Goal: Task Accomplishment & Management: Complete application form

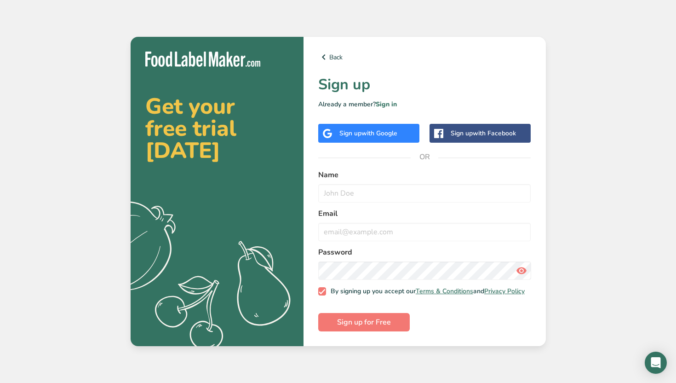
click at [400, 132] on div "Sign up with Google" at bounding box center [368, 133] width 101 height 19
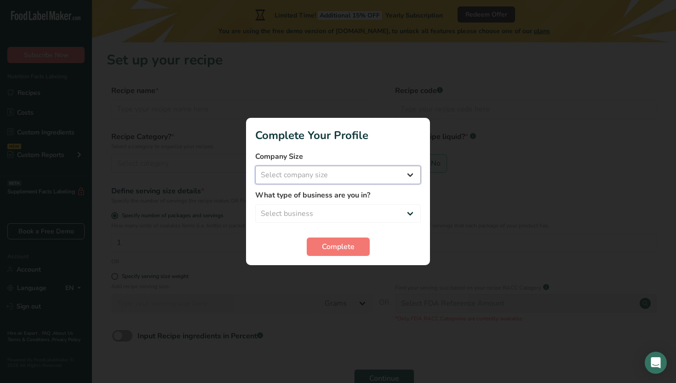
click at [389, 183] on select "Select company size Fewer than 10 Employees 10 to 50 Employees 51 to 500 Employ…" at bounding box center [338, 175] width 166 height 18
select select "1"
click at [255, 166] on select "Select company size Fewer than 10 Employees 10 to 50 Employees 51 to 500 Employ…" at bounding box center [338, 175] width 166 height 18
click at [363, 209] on select "Select business Packaged Food Manufacturer Restaurant & Cafe Bakery Meal Plans …" at bounding box center [338, 213] width 166 height 18
select select "3"
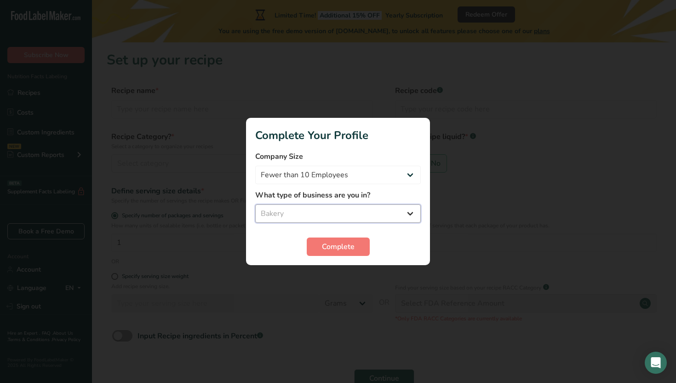
click at [255, 204] on select "Select business Packaged Food Manufacturer Restaurant & Cafe Bakery Meal Plans …" at bounding box center [338, 213] width 166 height 18
click at [339, 246] on span "Complete" at bounding box center [338, 246] width 33 height 11
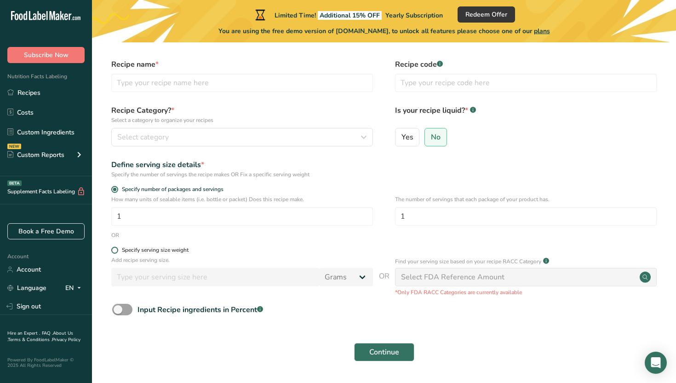
scroll to position [54, 0]
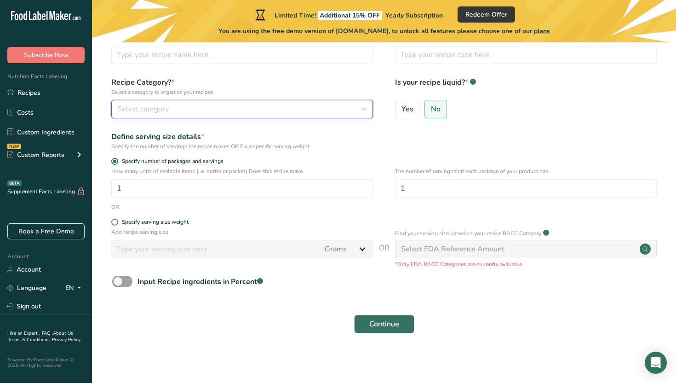
click at [275, 115] on button "Select category" at bounding box center [242, 109] width 262 height 18
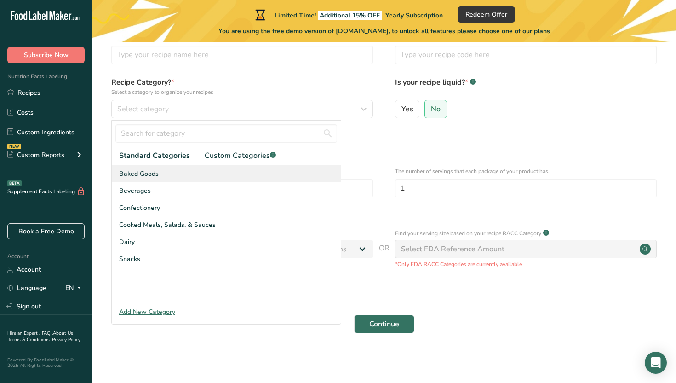
click at [253, 170] on div "Baked Goods" at bounding box center [226, 173] width 229 height 17
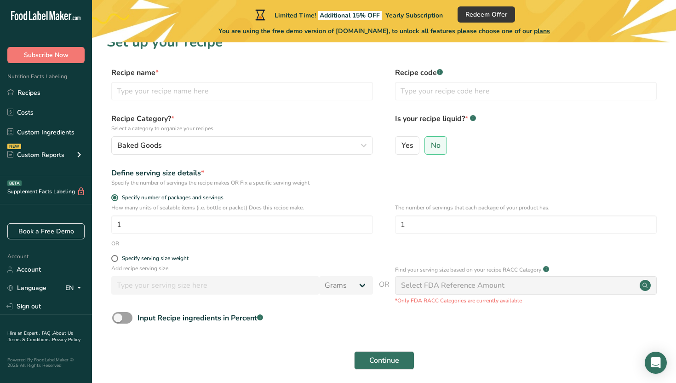
scroll to position [0, 0]
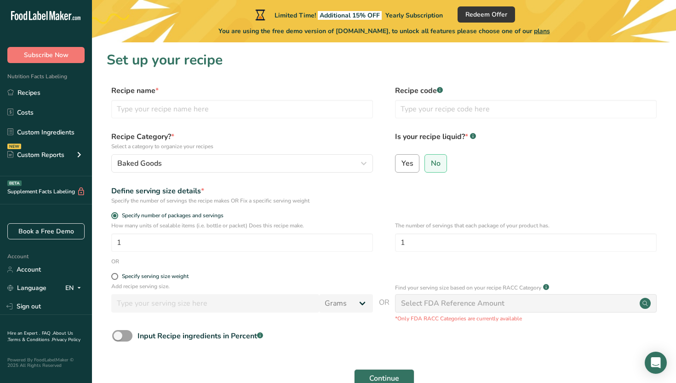
click at [414, 157] on label "Yes" at bounding box center [407, 163] width 25 height 18
click at [401, 160] on input "Yes" at bounding box center [398, 163] width 6 height 6
radio input "true"
radio input "false"
select select "22"
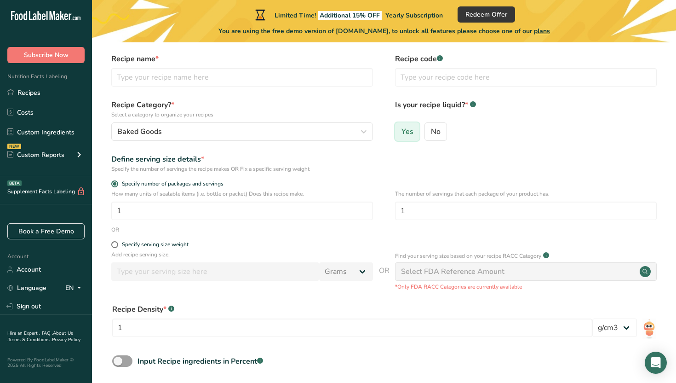
scroll to position [34, 0]
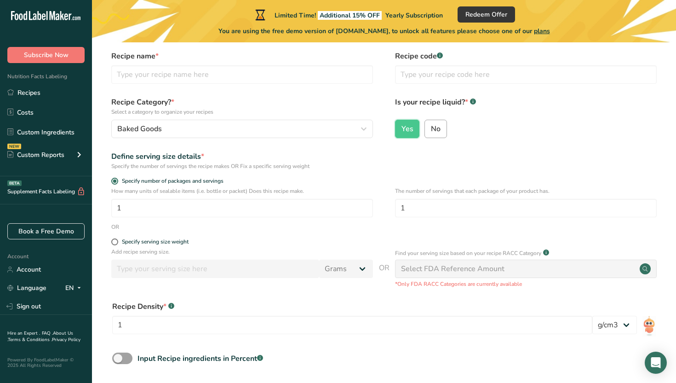
click at [438, 124] on span "No" at bounding box center [436, 128] width 10 height 9
click at [431, 126] on input "No" at bounding box center [428, 129] width 6 height 6
radio input "true"
radio input "false"
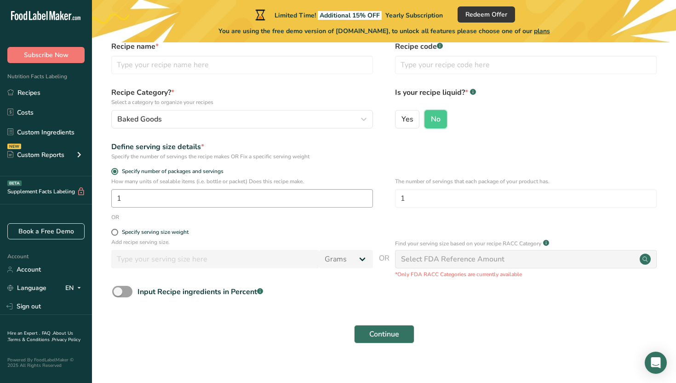
scroll to position [54, 0]
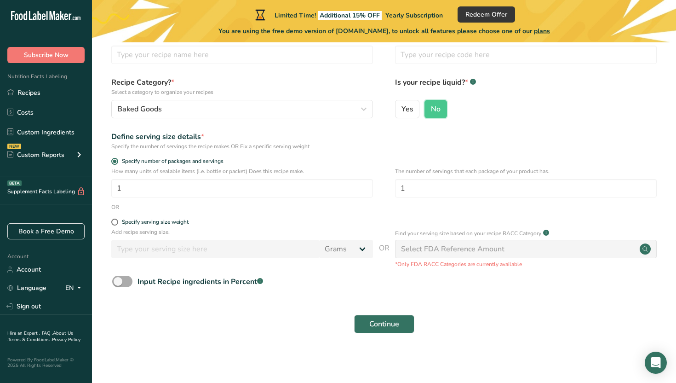
click at [206, 285] on div "Input Recipe ingredients in Percent .a-a{fill:#347362;}.b-a{fill:#fff;}" at bounding box center [200, 281] width 126 height 11
click at [118, 284] on input "Input Recipe ingredients in Percent .a-a{fill:#347362;}.b-a{fill:#fff;}" at bounding box center [115, 281] width 6 height 6
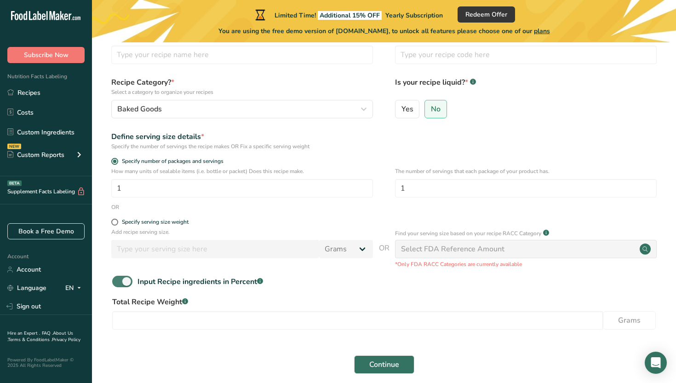
click at [206, 285] on div "Input Recipe ingredients in Percent .a-a{fill:#347362;}.b-a{fill:#fff;}" at bounding box center [200, 281] width 126 height 11
click at [118, 284] on input "Input Recipe ingredients in Percent .a-a{fill:#347362;}.b-a{fill:#fff;}" at bounding box center [115, 281] width 6 height 6
checkbox input "false"
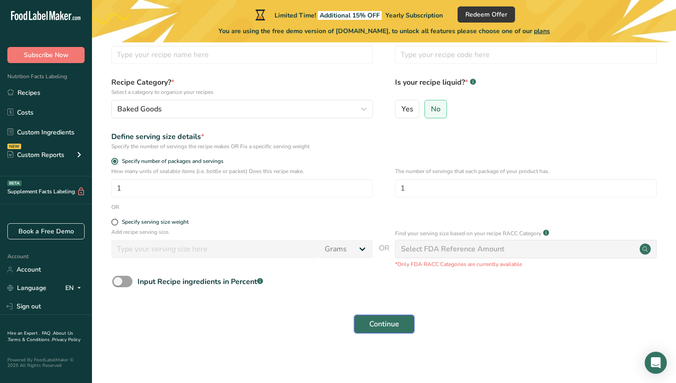
click at [391, 324] on span "Continue" at bounding box center [384, 323] width 30 height 11
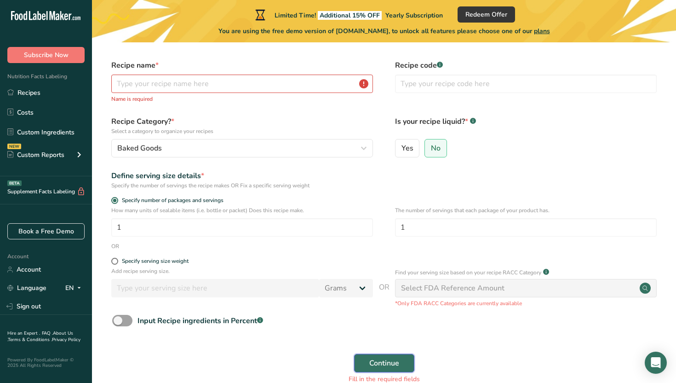
scroll to position [0, 0]
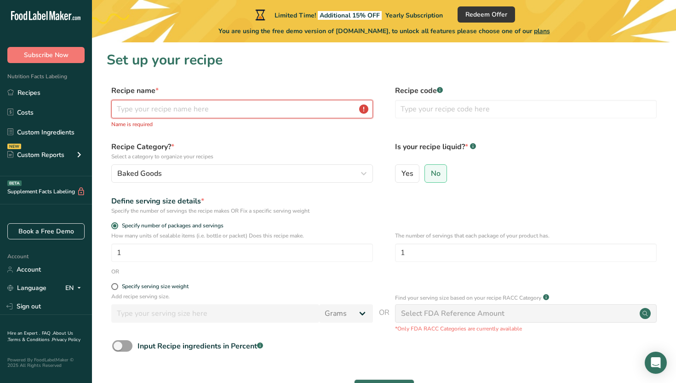
click at [310, 102] on input "text" at bounding box center [242, 109] width 262 height 18
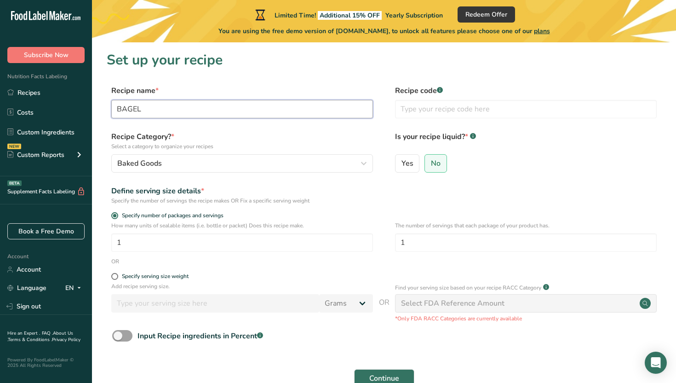
scroll to position [36, 0]
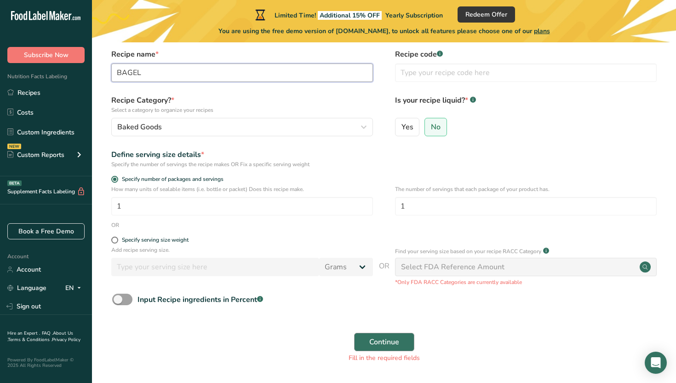
type input "BAGEL"
click at [379, 342] on span "Continue" at bounding box center [384, 341] width 30 height 11
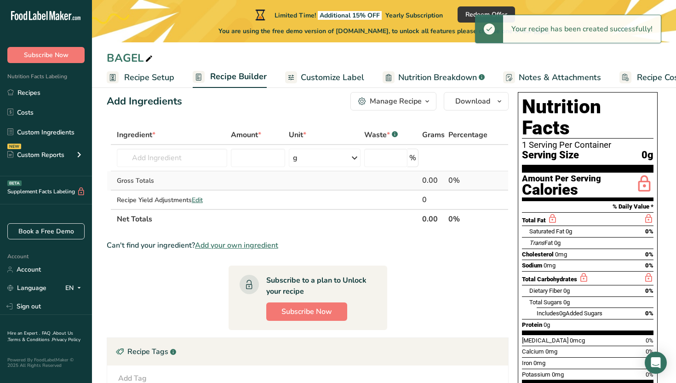
scroll to position [16, 0]
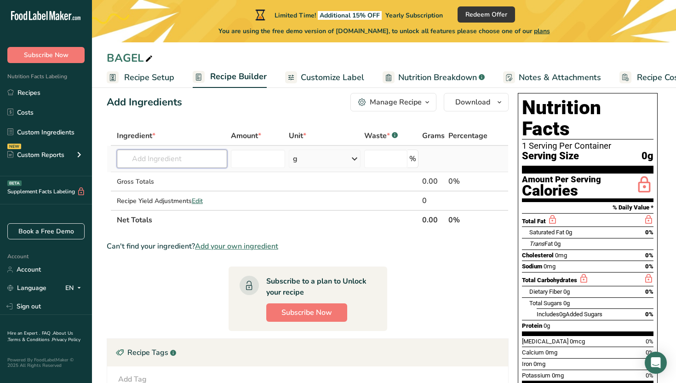
click at [202, 165] on input "text" at bounding box center [172, 158] width 111 height 18
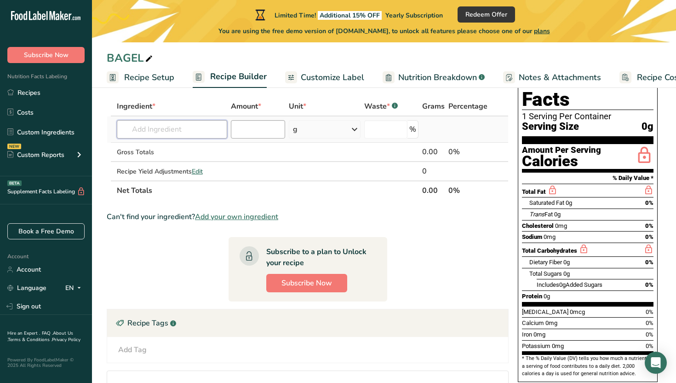
scroll to position [47, 0]
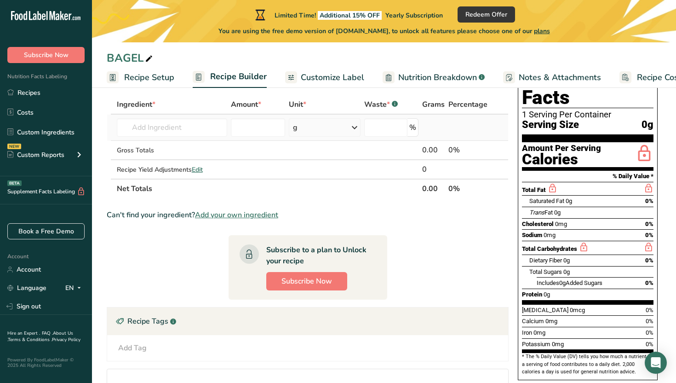
click at [302, 128] on div "g" at bounding box center [325, 127] width 72 height 18
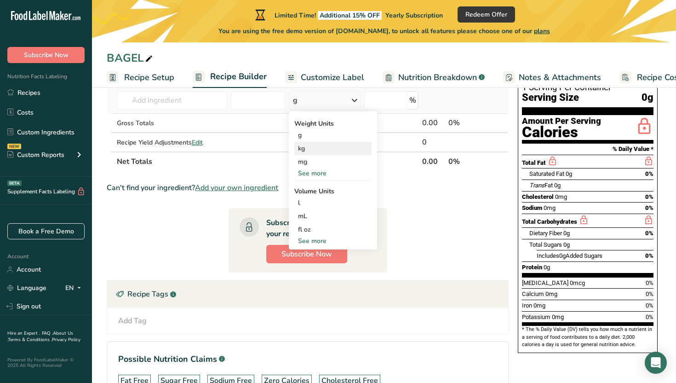
scroll to position [74, 0]
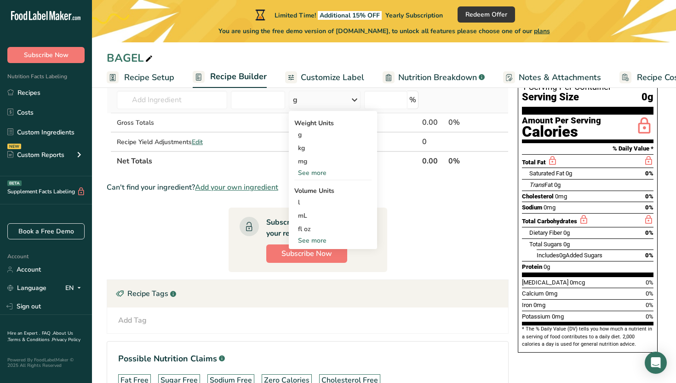
click at [315, 236] on div "See more" at bounding box center [332, 240] width 77 height 10
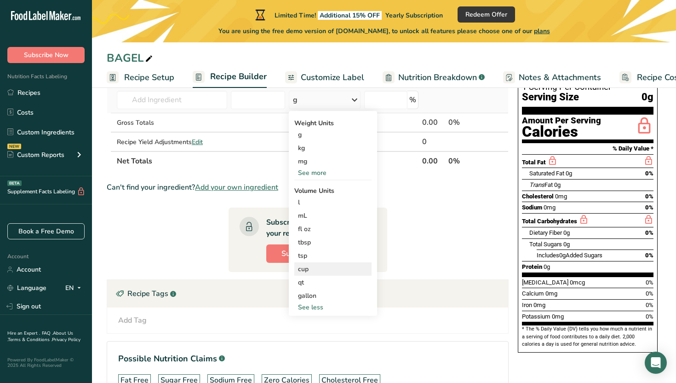
click at [312, 265] on div "cup" at bounding box center [333, 269] width 70 height 10
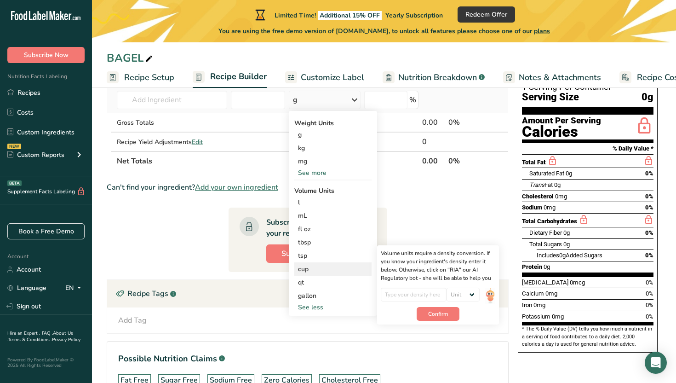
click at [313, 269] on div "cup" at bounding box center [333, 269] width 70 height 10
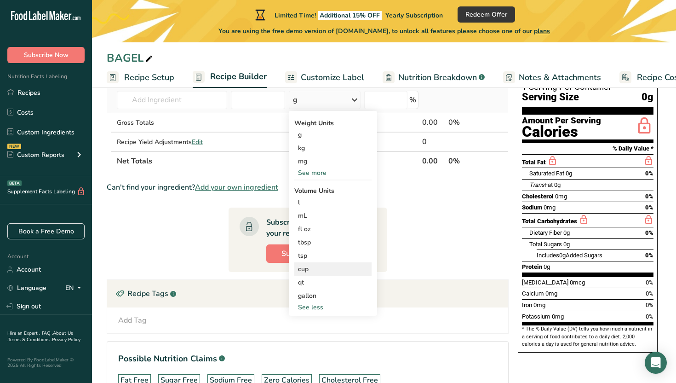
click at [317, 268] on div "cup" at bounding box center [333, 269] width 70 height 10
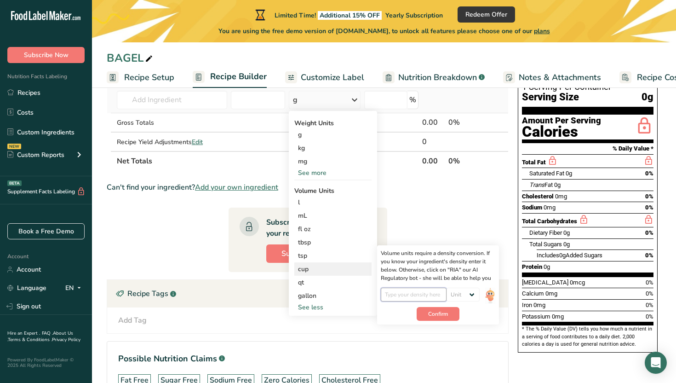
click at [395, 287] on input "number" at bounding box center [414, 294] width 66 height 14
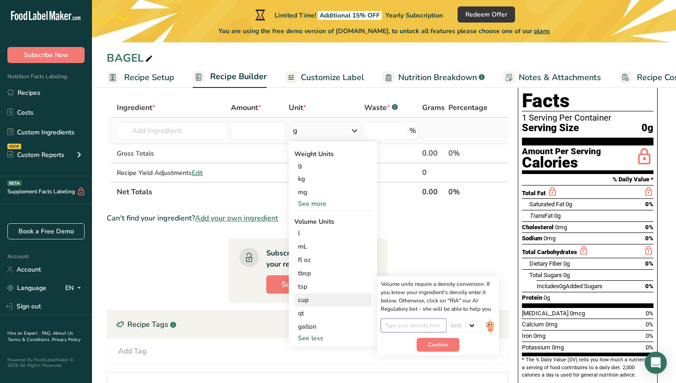
scroll to position [0, 0]
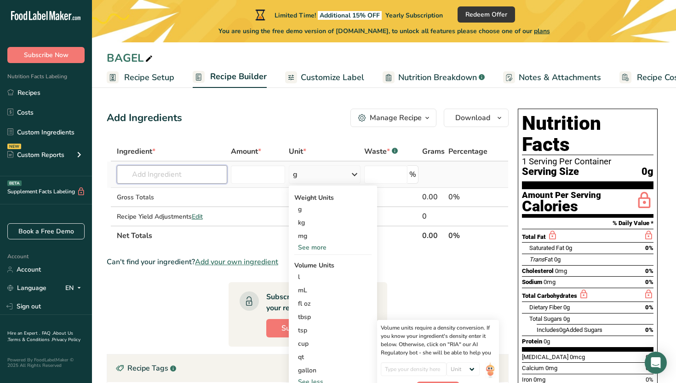
click at [204, 171] on input "text" at bounding box center [172, 174] width 111 height 18
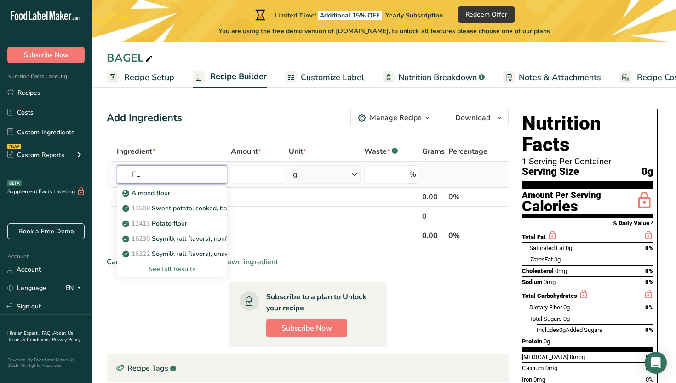
type input "F"
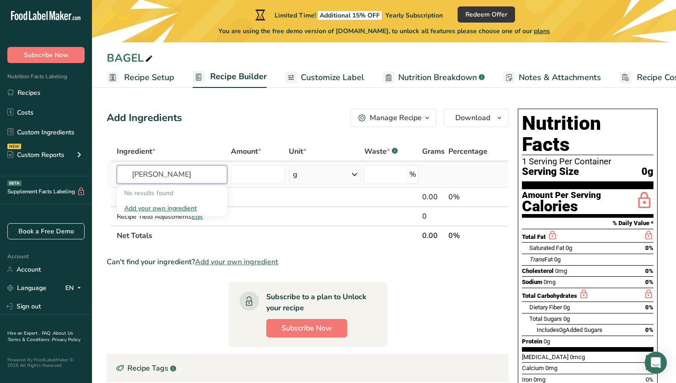
scroll to position [0, 6]
type input "[PERSON_NAME]"
click at [156, 206] on div "Add your own ingredient" at bounding box center [172, 208] width 96 height 10
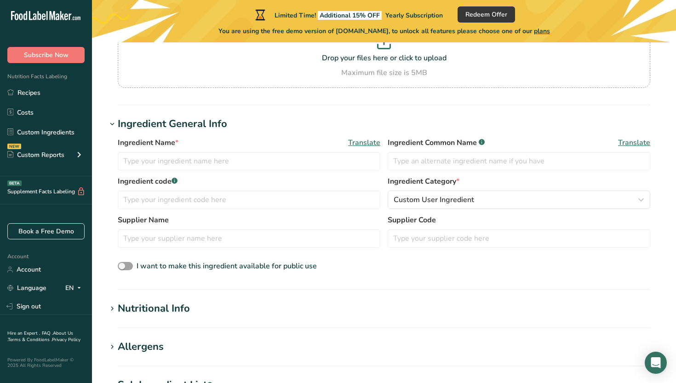
scroll to position [109, 0]
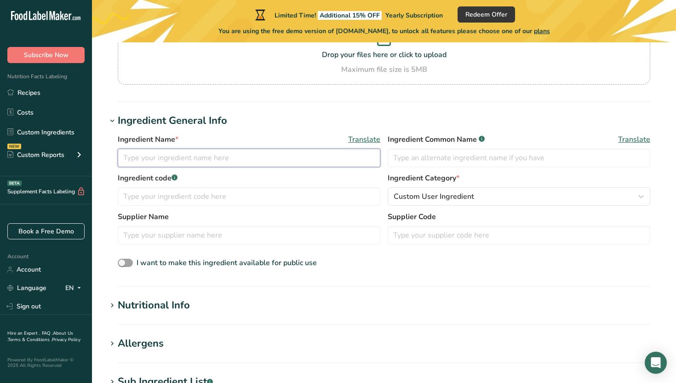
click at [312, 156] on input "text" at bounding box center [249, 158] width 263 height 18
type input "KI"
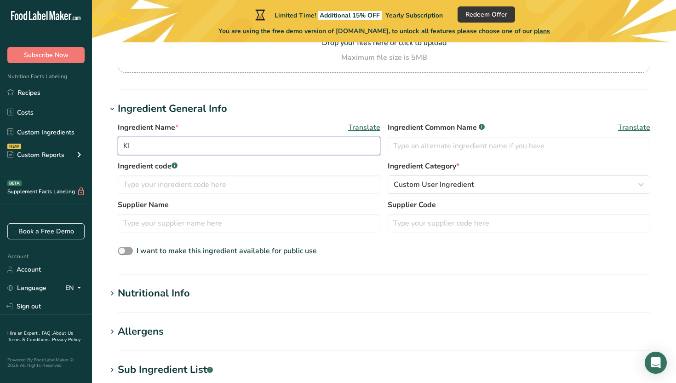
scroll to position [76, 0]
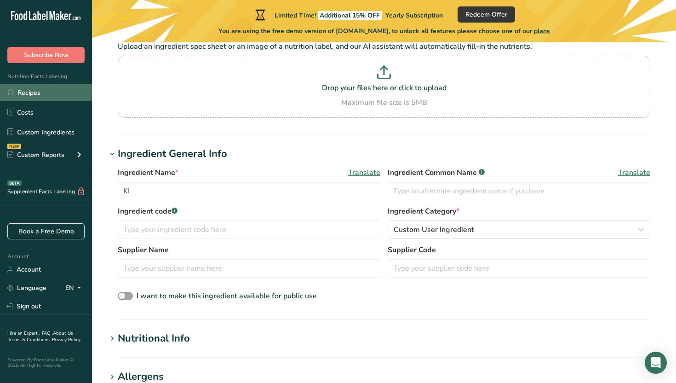
click at [57, 91] on link "Recipes" at bounding box center [46, 92] width 92 height 17
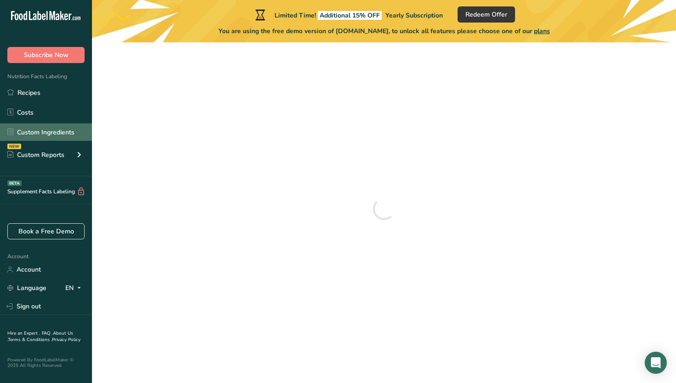
click at [57, 131] on link "Custom Ingredients" at bounding box center [46, 131] width 92 height 17
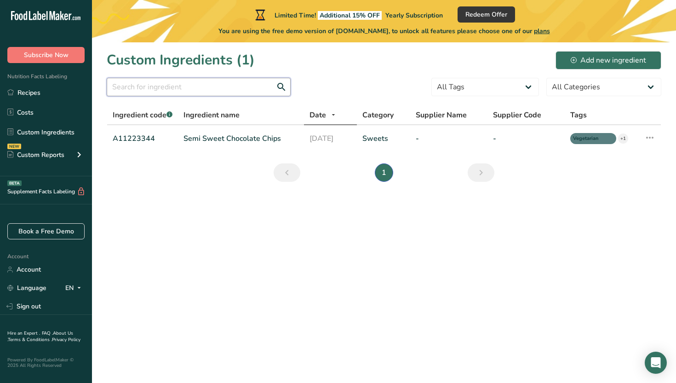
click at [190, 86] on input "text" at bounding box center [199, 87] width 184 height 18
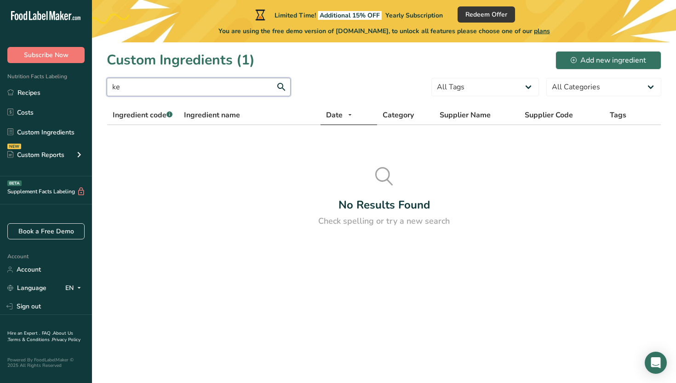
type input "k"
click at [579, 57] on div "Add new ingredient" at bounding box center [608, 60] width 75 height 11
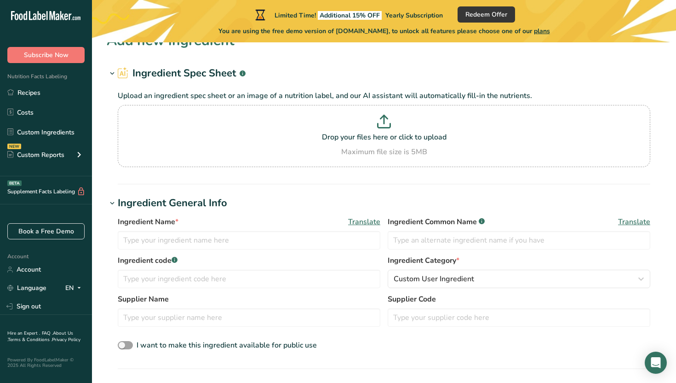
scroll to position [28, 0]
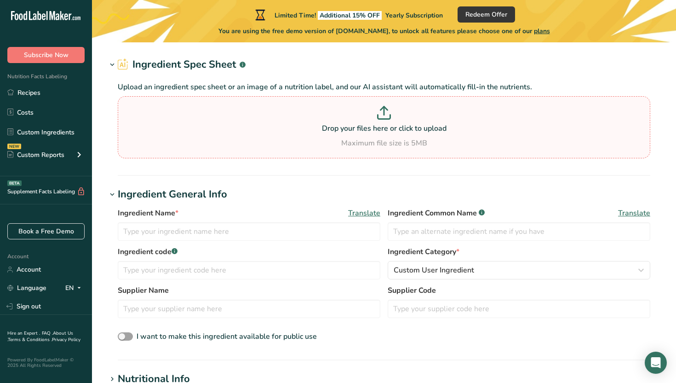
click at [373, 133] on p "Drop your files here or click to upload" at bounding box center [384, 128] width 528 height 11
click at [373, 133] on input "Drop your files here or click to upload Maximum file size is 5MB" at bounding box center [384, 127] width 532 height 62
type input "C:\fakepath\Screen Shot [DATE] 15.25.06.png"
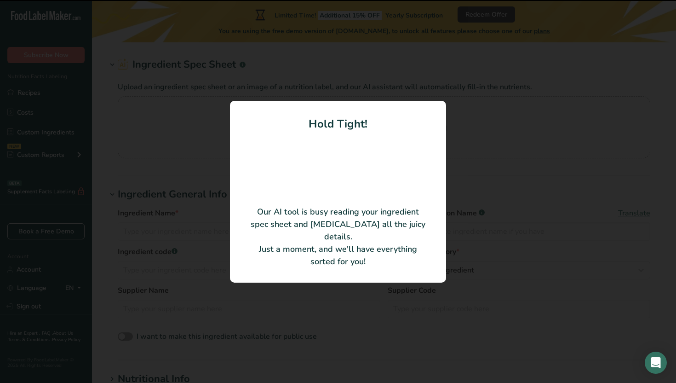
type input "[PERSON_NAME] WHEAT BAKING FLOUR"
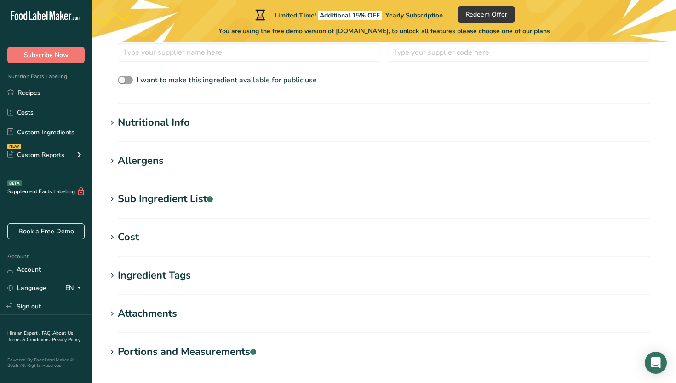
scroll to position [228, 0]
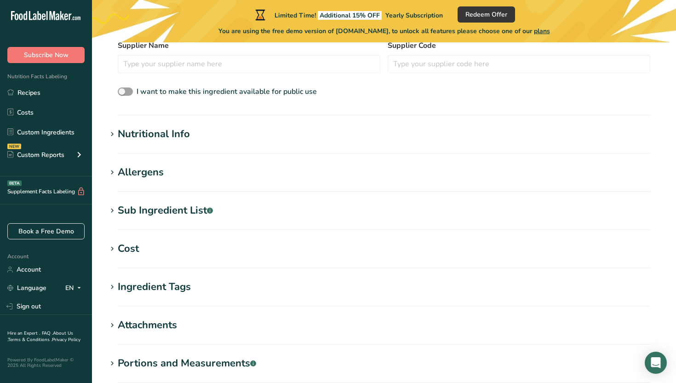
click at [242, 146] on section "Nutritional Info Serving Size .a-a{fill:#347362;}.b-a{fill:#fff;} Add ingredien…" at bounding box center [384, 139] width 555 height 27
click at [192, 132] on h1 "Nutritional Info" at bounding box center [384, 133] width 555 height 15
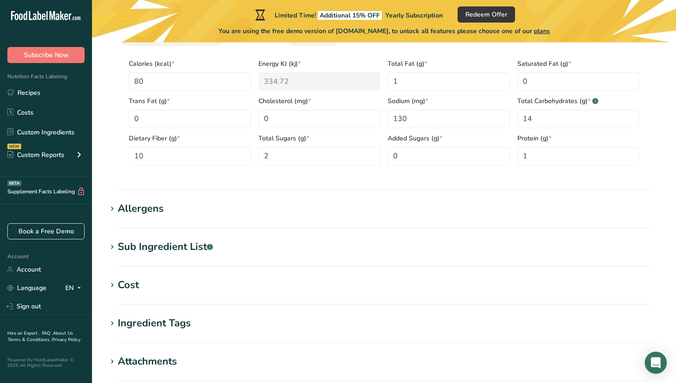
scroll to position [552, 0]
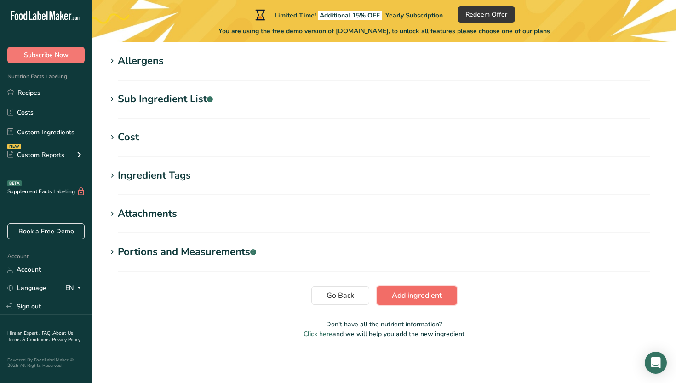
click at [402, 290] on span "Add ingredient" at bounding box center [417, 295] width 50 height 11
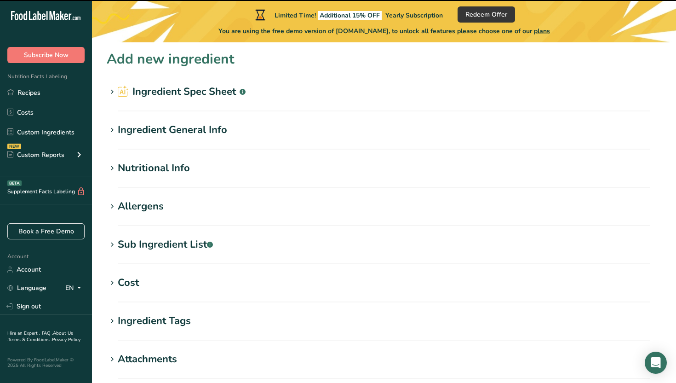
scroll to position [0, 0]
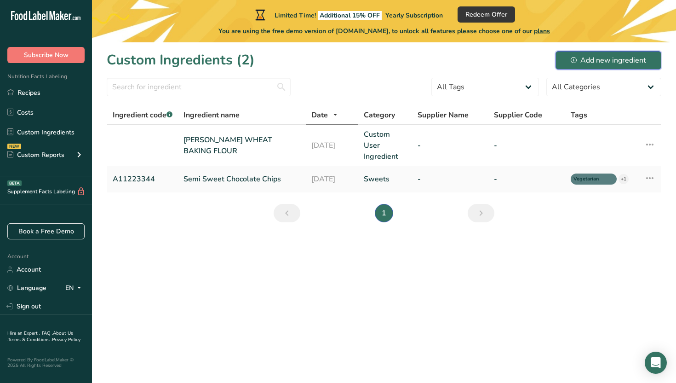
click at [567, 59] on button "Add new ingredient" at bounding box center [608, 60] width 106 height 18
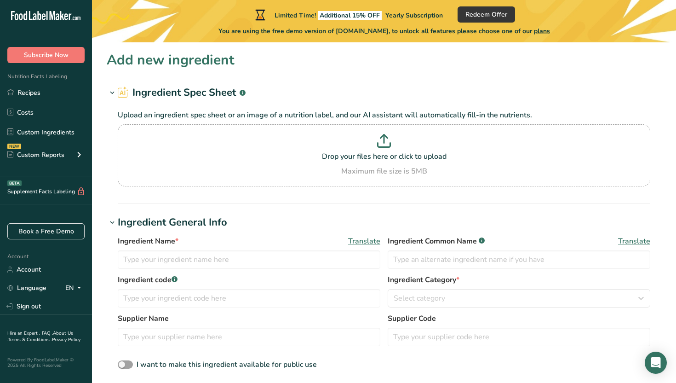
click at [245, 122] on section "Upload an ingredient spec sheet or an image of a nutrition label, and our AI as…" at bounding box center [384, 147] width 532 height 77
click at [255, 148] on p at bounding box center [384, 142] width 528 height 17
click at [255, 148] on input "Drop your files here or click to upload Maximum file size is 5MB" at bounding box center [384, 155] width 532 height 62
type input "C:\fakepath\Screen Shot [DATE] 15.25.09.png"
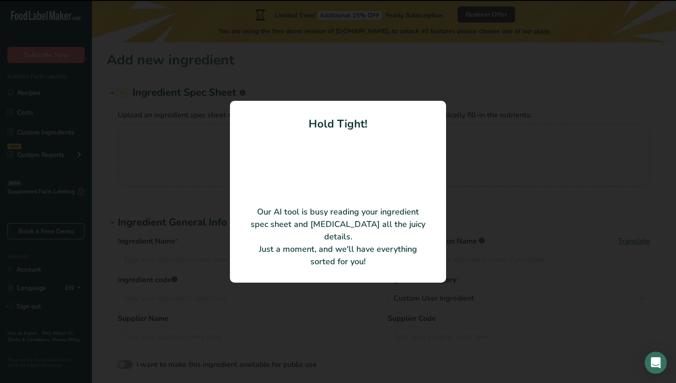
type input "Cultured Skim Milk, Cream, Salt"
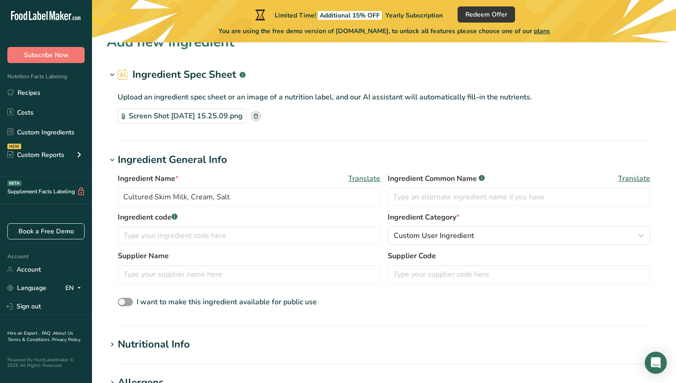
scroll to position [26, 0]
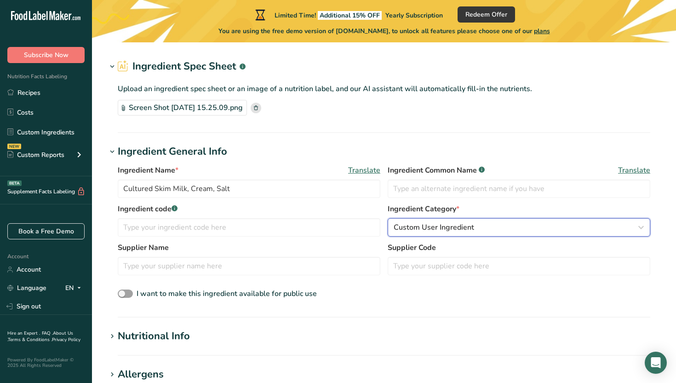
click at [471, 232] on span "Custom User Ingredient" at bounding box center [434, 227] width 80 height 11
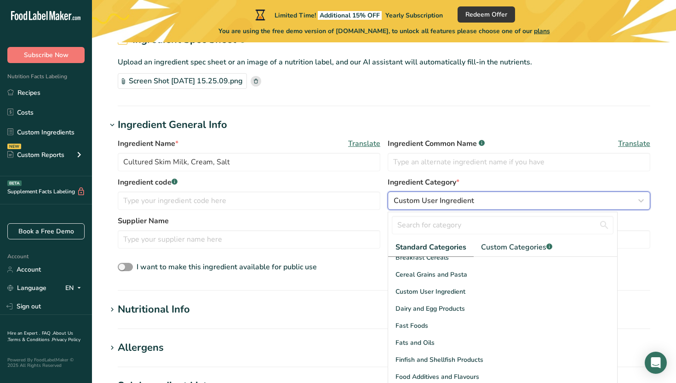
scroll to position [110, 0]
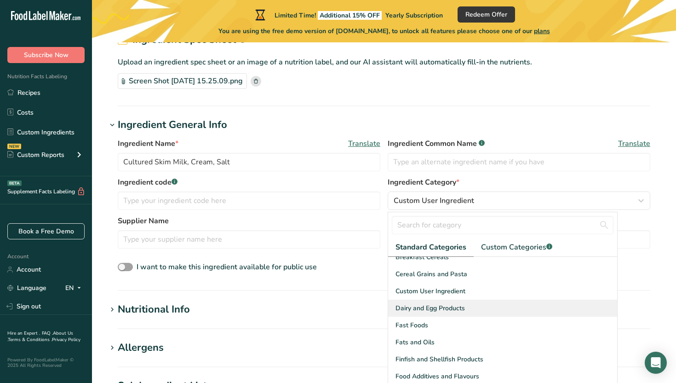
click at [446, 311] on span "Dairy and Egg Products" at bounding box center [429, 308] width 69 height 10
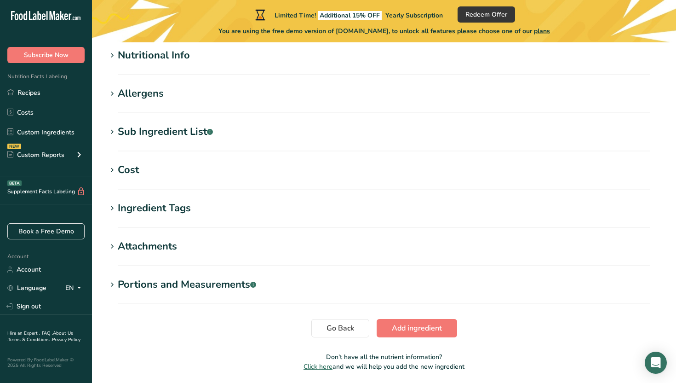
scroll to position [320, 0]
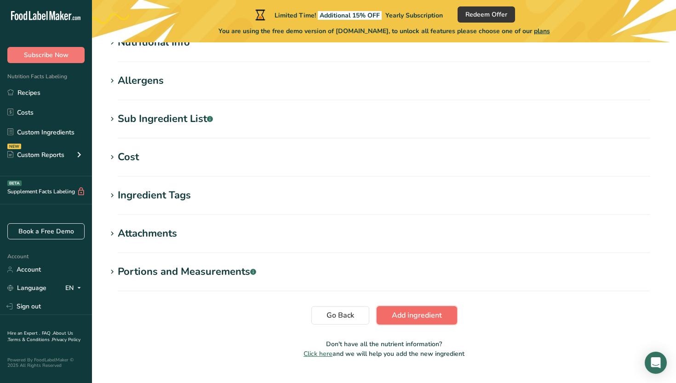
click at [428, 316] on span "Add ingredient" at bounding box center [417, 314] width 50 height 11
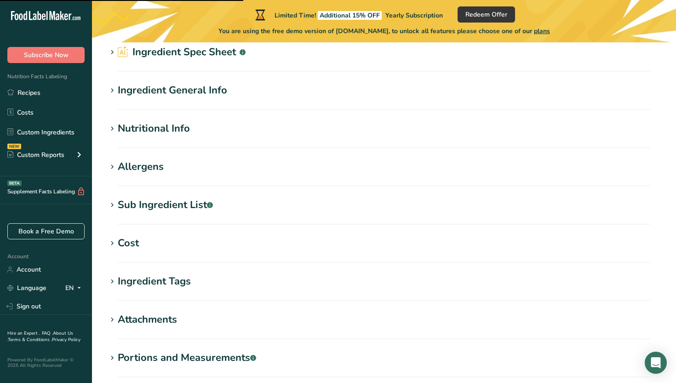
scroll to position [0, 0]
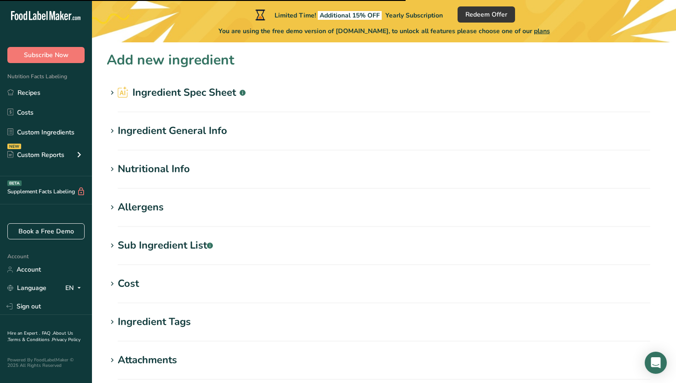
click at [261, 166] on h1 "Nutritional Info" at bounding box center [384, 168] width 555 height 15
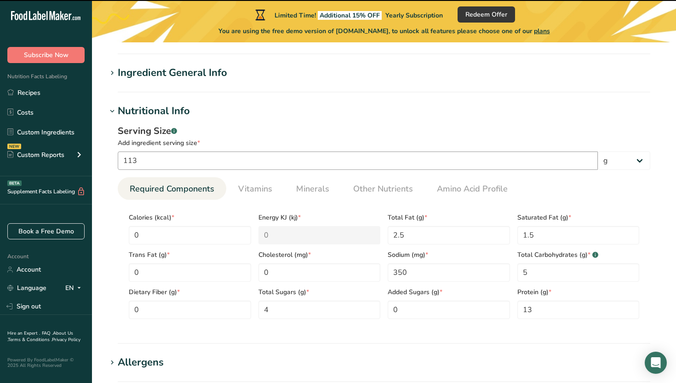
scroll to position [60, 0]
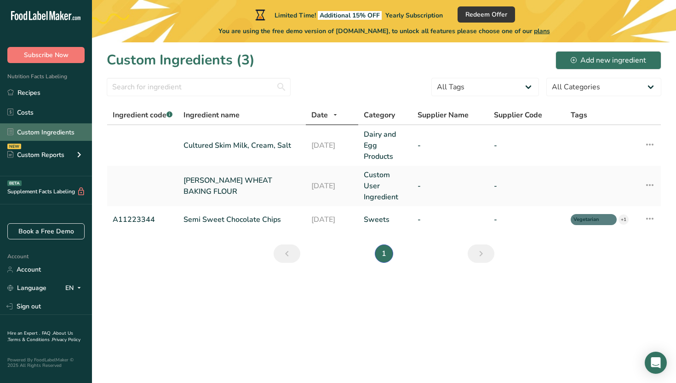
click at [52, 130] on link "Custom Ingredients" at bounding box center [46, 131] width 92 height 17
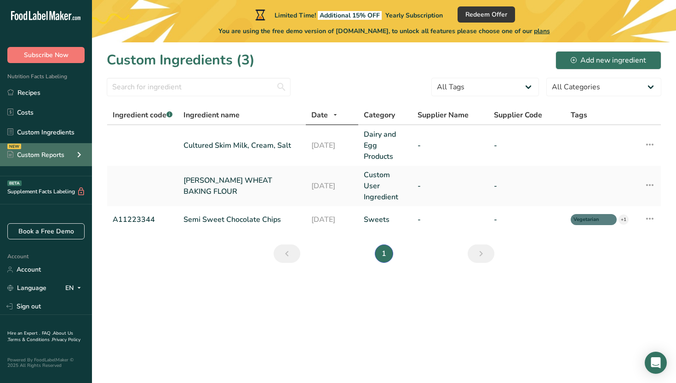
click at [59, 153] on div "Custom Reports" at bounding box center [35, 155] width 57 height 10
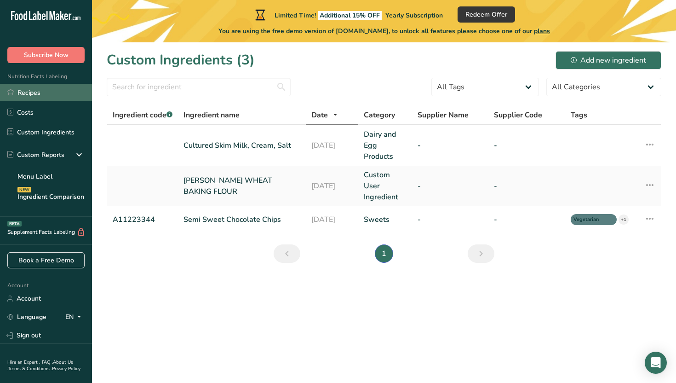
click at [57, 95] on link "Recipes" at bounding box center [46, 92] width 92 height 17
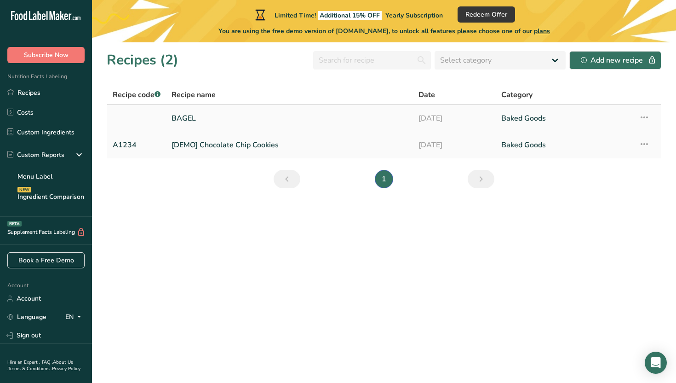
click at [206, 115] on link "BAGEL" at bounding box center [290, 118] width 236 height 19
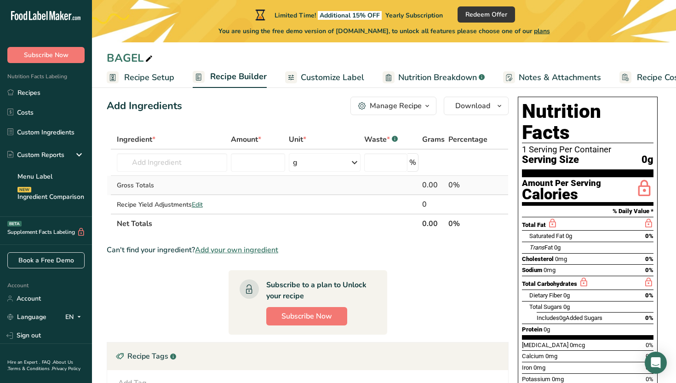
scroll to position [10, 0]
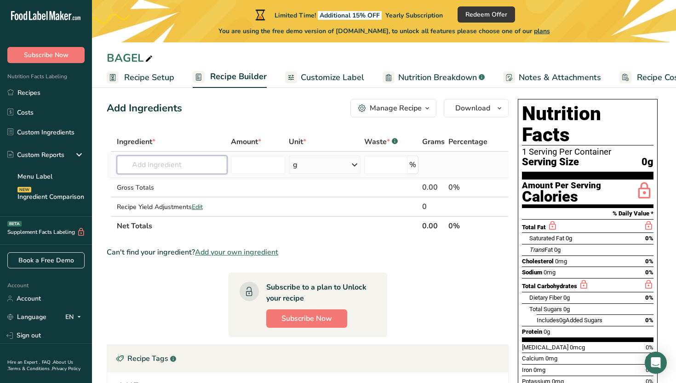
click at [200, 166] on input "text" at bounding box center [172, 164] width 111 height 18
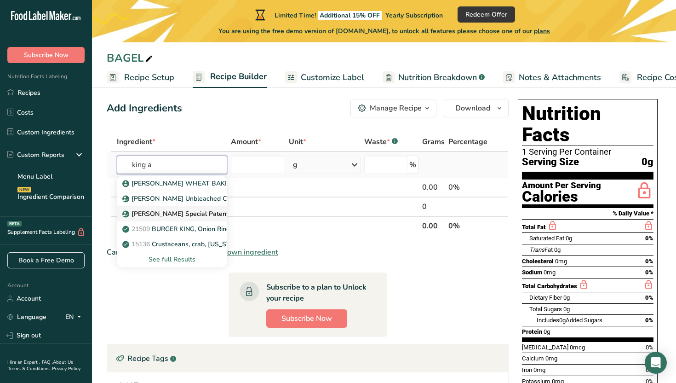
type input "king a"
click at [190, 215] on p "[PERSON_NAME] Special Patent" at bounding box center [176, 214] width 104 height 10
type input "[PERSON_NAME] Special Patent"
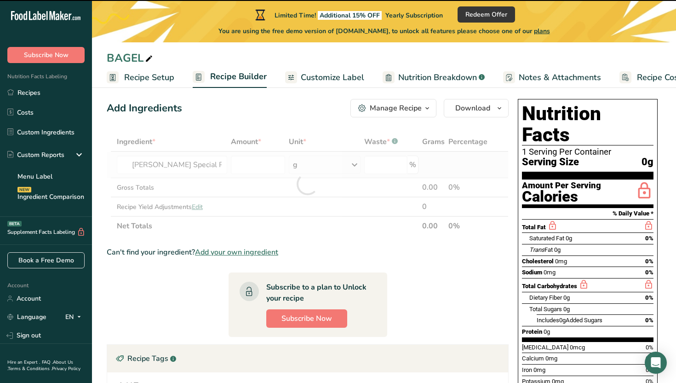
type input "0"
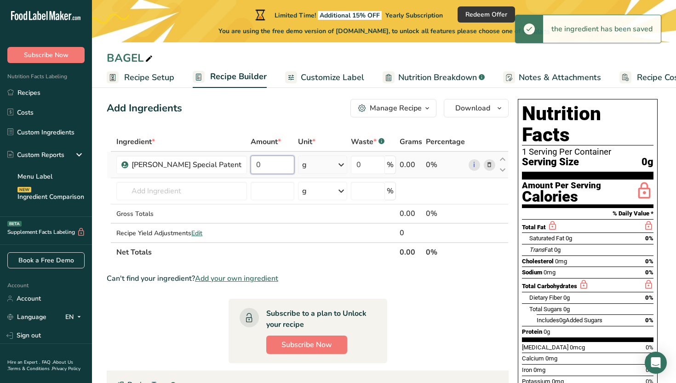
click at [279, 165] on input "0" at bounding box center [273, 164] width 44 height 18
click at [325, 163] on div "Ingredient * Amount * Unit * Waste * .a-a{fill:#347362;}.b-a{fill:#fff;} Grams …" at bounding box center [308, 197] width 402 height 130
click at [278, 166] on input "0" at bounding box center [273, 164] width 44 height 18
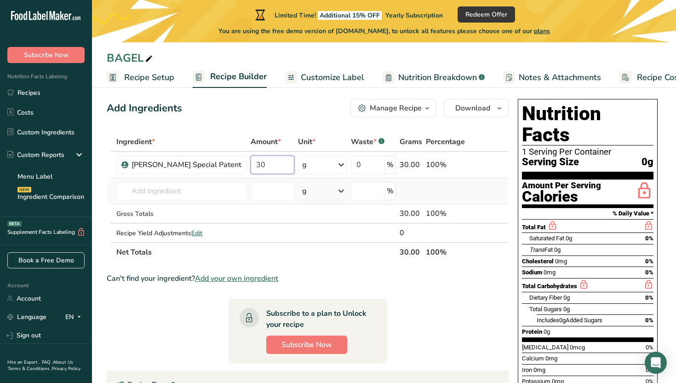
type input "30"
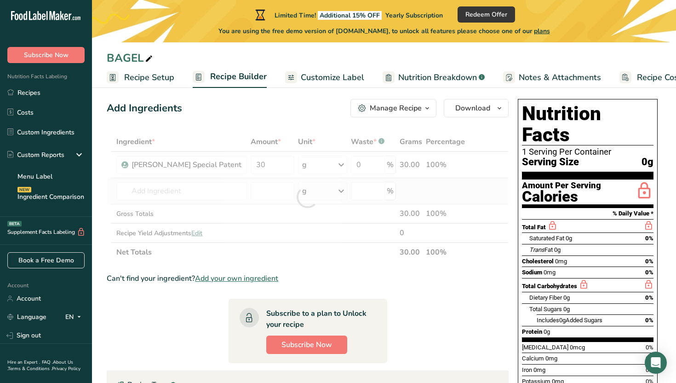
click at [323, 190] on div "Ingredient * Amount * Unit * Waste * .a-a{fill:#347362;}.b-a{fill:#fff;} Grams …" at bounding box center [308, 197] width 402 height 130
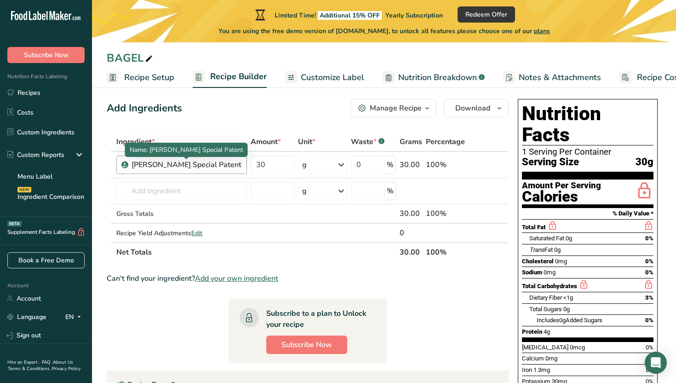
click at [235, 163] on div "[PERSON_NAME] Special Patent" at bounding box center [187, 164] width 110 height 11
click at [215, 172] on div "[PERSON_NAME] Special Patent" at bounding box center [181, 164] width 131 height 18
